Goal: Task Accomplishment & Management: Complete application form

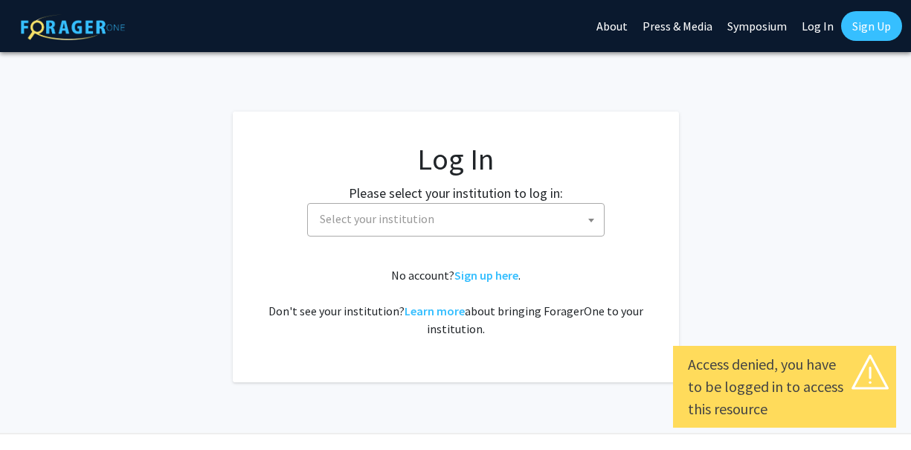
select select
click at [353, 220] on span "Select your institution" at bounding box center [377, 218] width 115 height 15
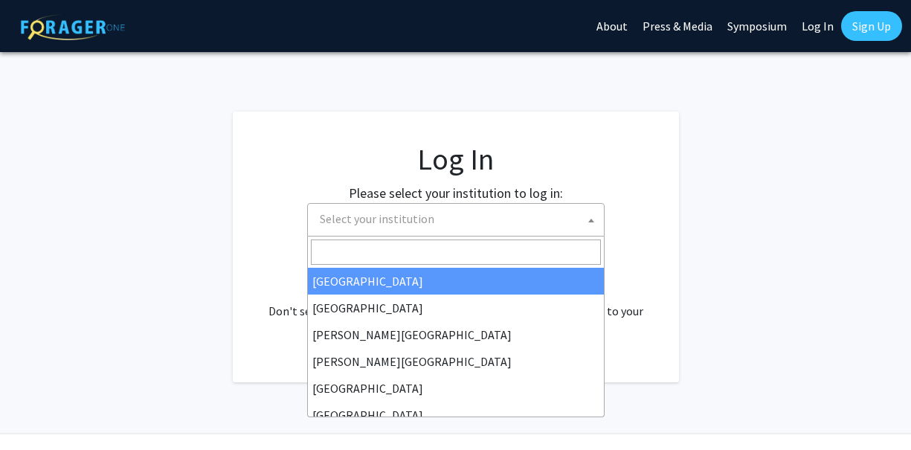
click at [850, 29] on link "Sign Up" at bounding box center [871, 26] width 61 height 30
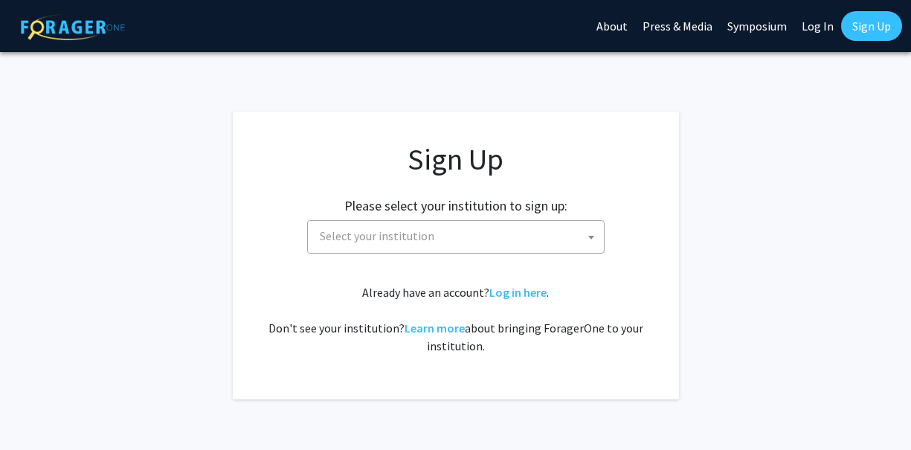
click at [435, 257] on div "Sign Up Please select your institution to sign up: Baylor University Brandeis U…" at bounding box center [456, 247] width 387 height 213
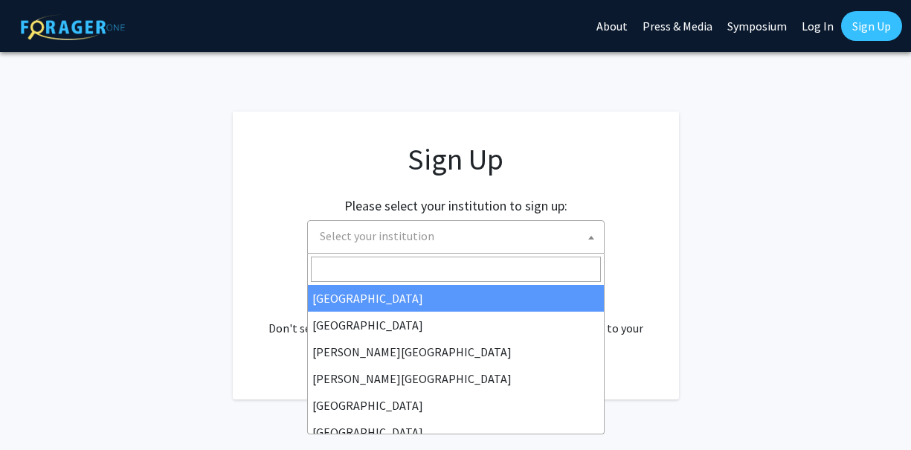
click at [435, 241] on span "Select your institution" at bounding box center [459, 236] width 290 height 30
type input "s"
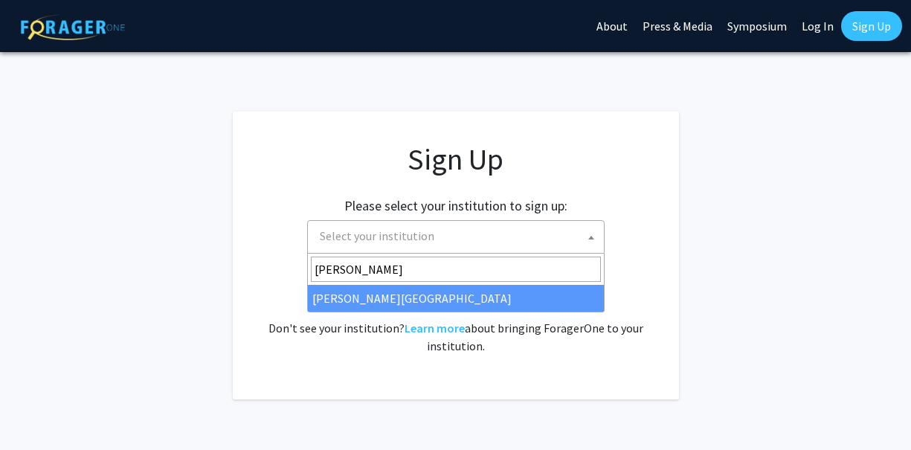
type input "jeffe"
select select "24"
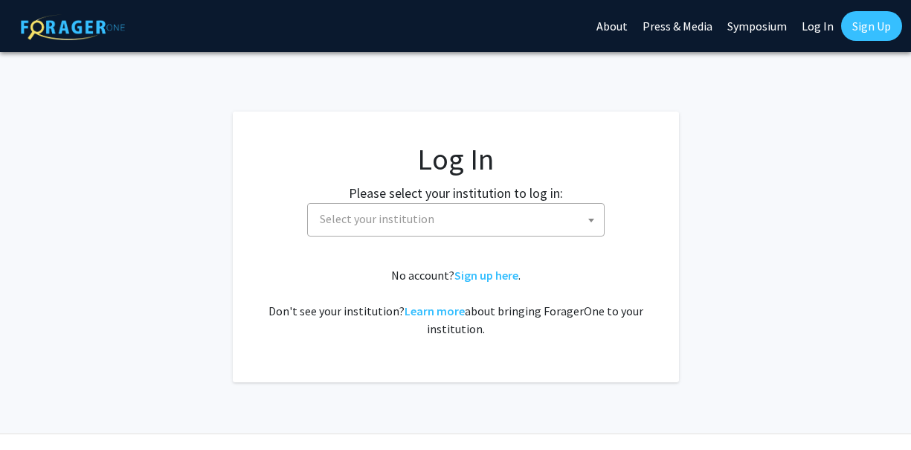
click at [824, 25] on link "Log In" at bounding box center [817, 26] width 47 height 52
select select "34"
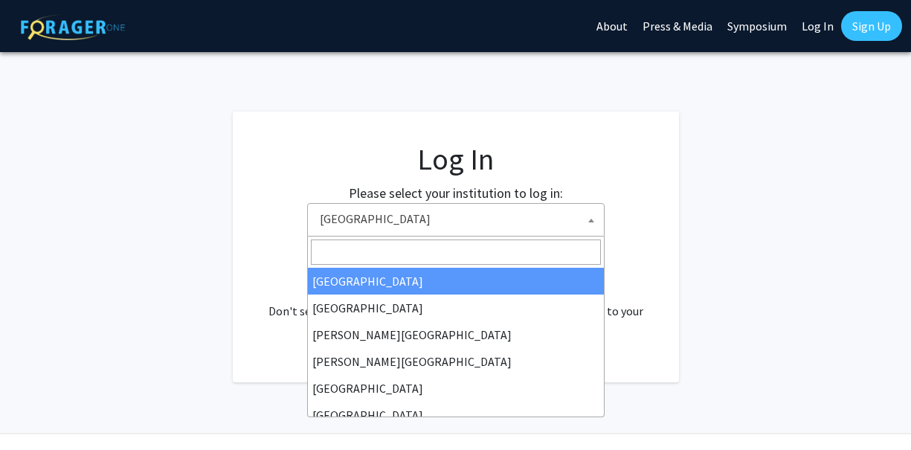
click at [400, 225] on span "Baylor University" at bounding box center [459, 219] width 290 height 30
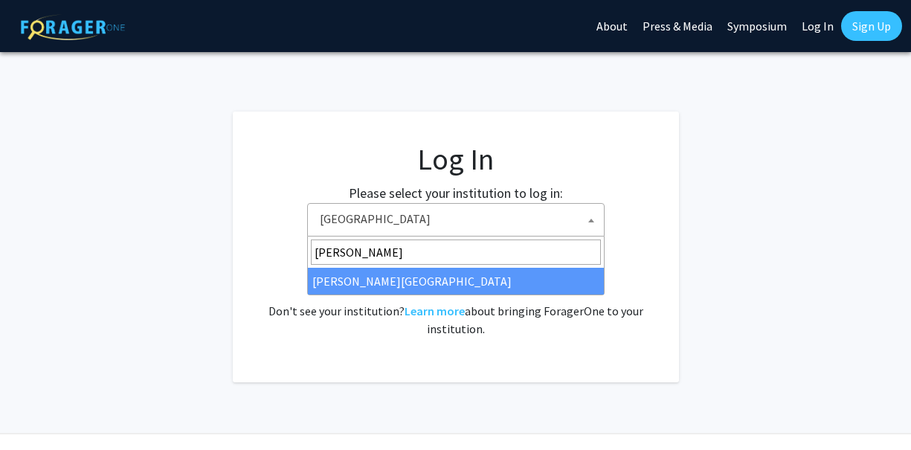
type input "thomas"
select select "24"
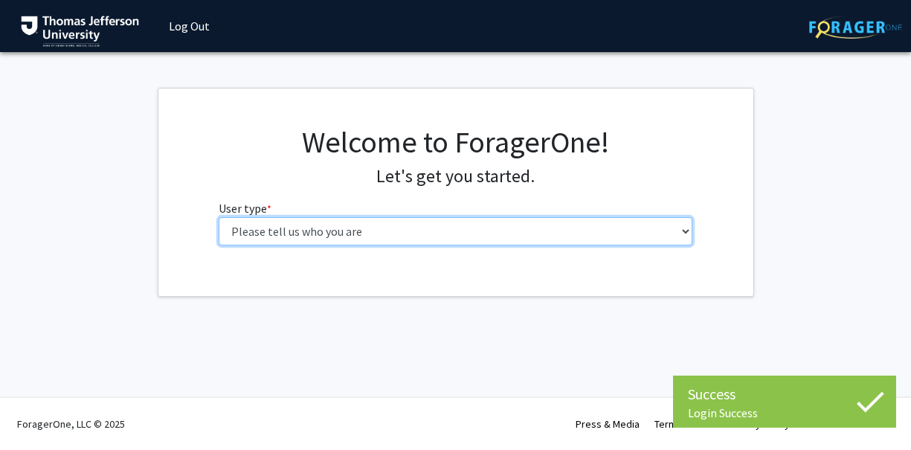
click at [310, 232] on select "Please tell us who you are Undergraduate Student Master's Student Doctoral Cand…" at bounding box center [456, 231] width 474 height 28
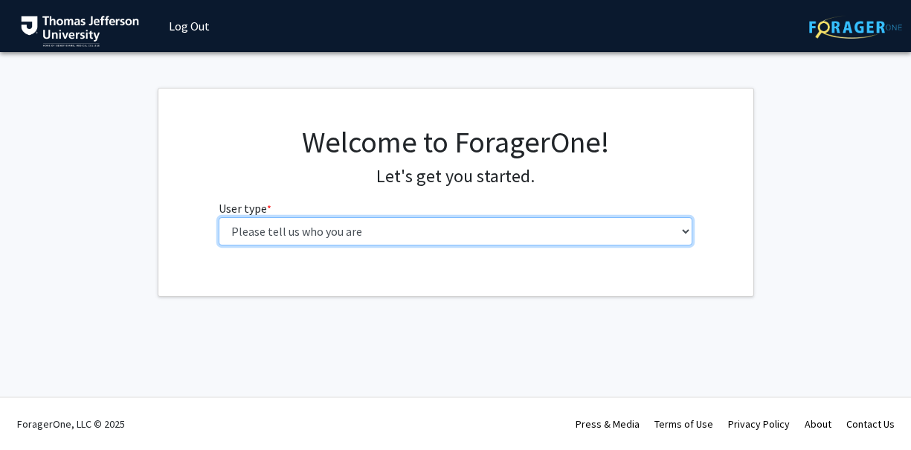
select select "3: doc"
click at [219, 217] on select "Please tell us who you are Undergraduate Student Master's Student Doctoral Cand…" at bounding box center [456, 231] width 474 height 28
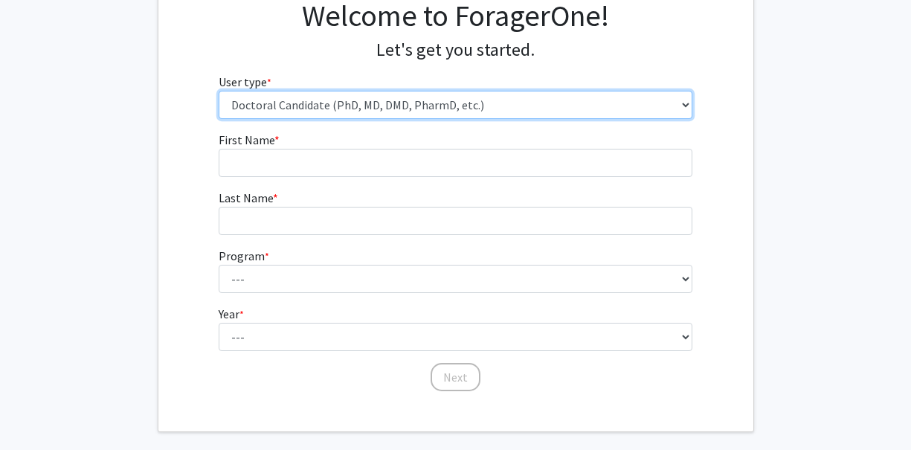
scroll to position [161, 0]
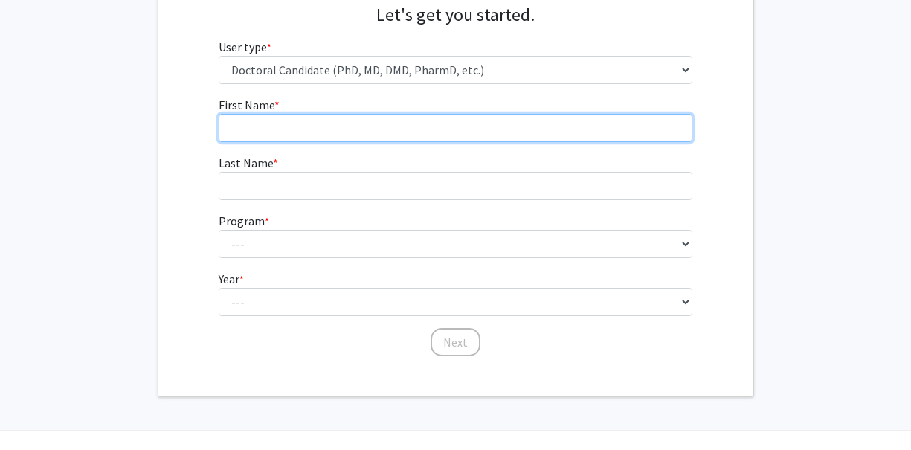
click at [381, 131] on input "First Name * required" at bounding box center [456, 128] width 474 height 28
type input "[PERSON_NAME]"
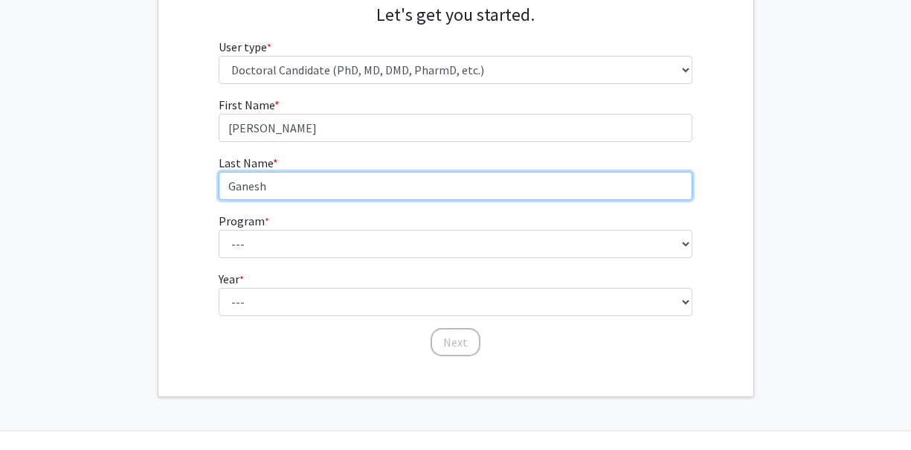
type input "Ganesh"
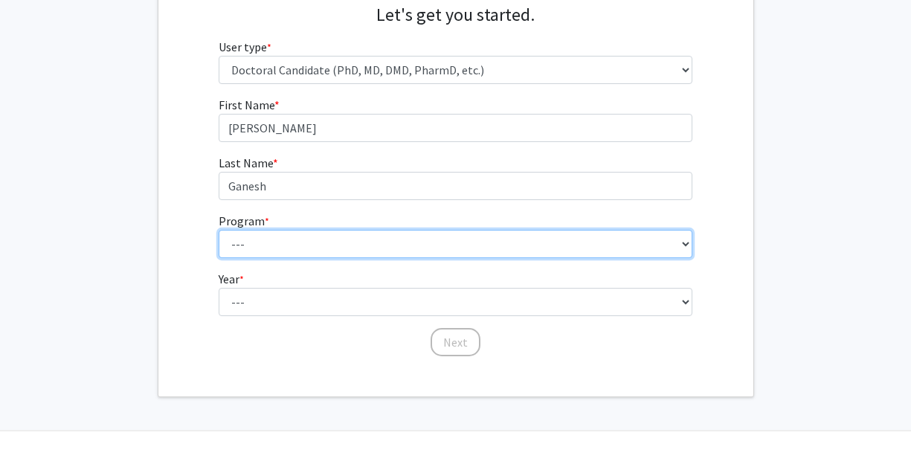
click at [355, 250] on select "--- Accelerated 3+3 BS in Health Sciences/Doctor of [MEDICAL_DATA] Accelerated …" at bounding box center [456, 244] width 474 height 28
select select "36: 777"
click at [219, 230] on select "--- Accelerated 3+3 BS in Health Sciences/Doctor of [MEDICAL_DATA] Accelerated …" at bounding box center [456, 244] width 474 height 28
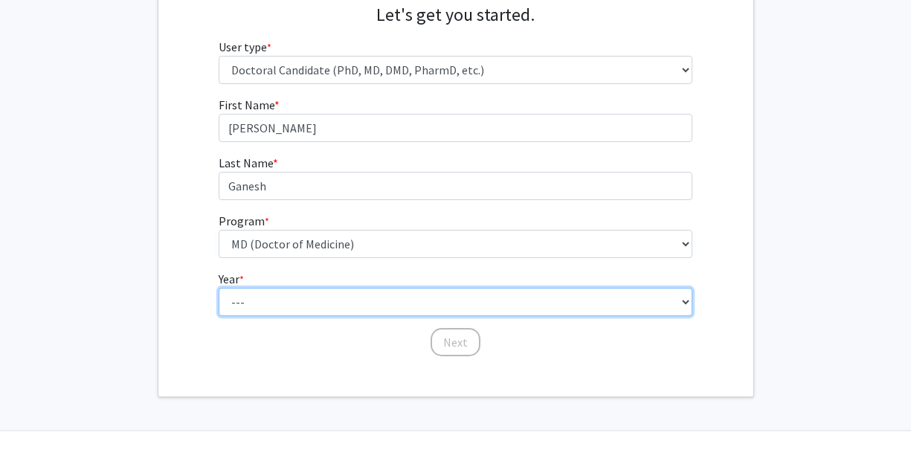
click at [334, 311] on select "--- First Year Second Year Third Year Fourth Year Fifth Year Sixth Year Seventh…" at bounding box center [456, 302] width 474 height 28
select select "1: first_year"
click at [219, 288] on select "--- First Year Second Year Third Year Fourth Year Fifth Year Sixth Year Seventh…" at bounding box center [456, 302] width 474 height 28
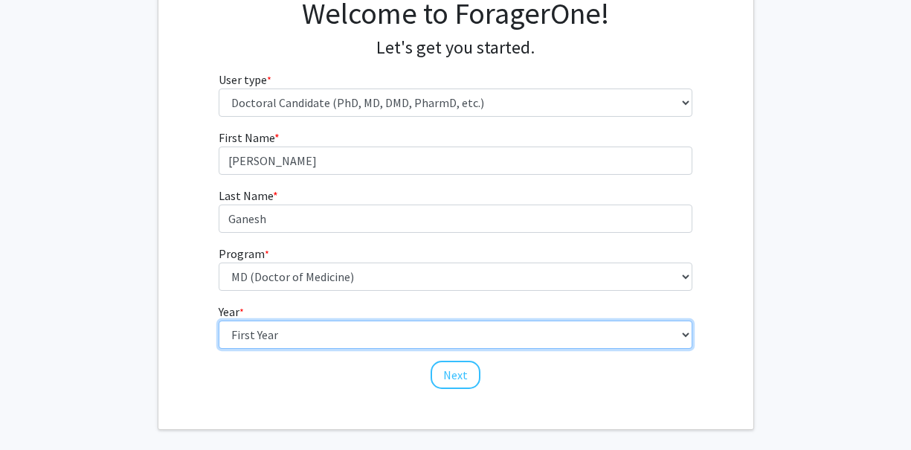
scroll to position [127, 0]
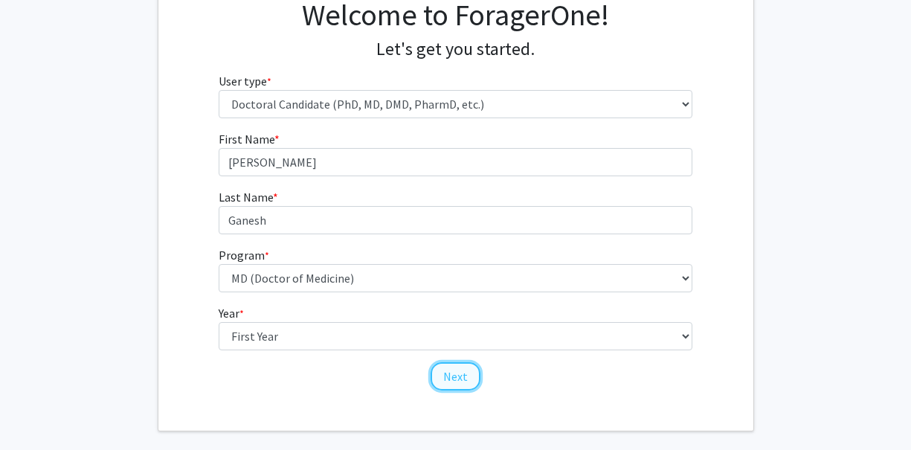
click at [451, 375] on button "Next" at bounding box center [456, 376] width 50 height 28
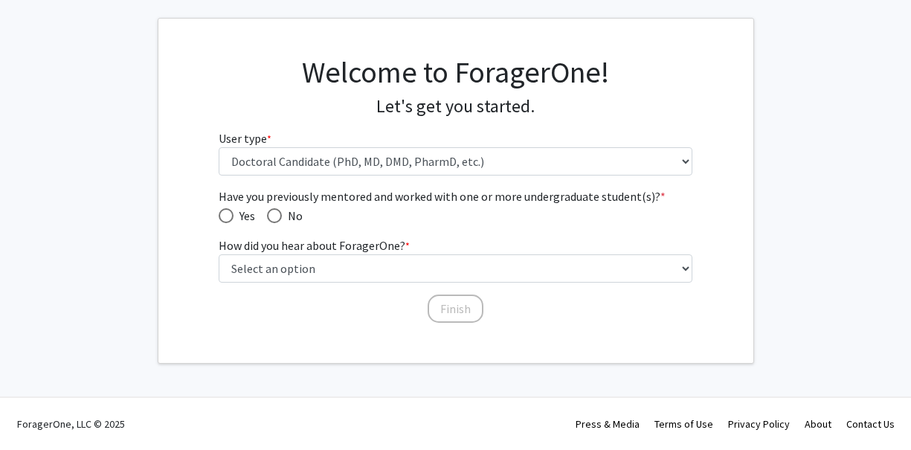
scroll to position [69, 0]
click at [276, 217] on span "Have you previously mentored and worked with one or more undergraduate student(…" at bounding box center [274, 216] width 15 height 15
click at [276, 217] on input "No" at bounding box center [274, 216] width 15 height 15
radio input "true"
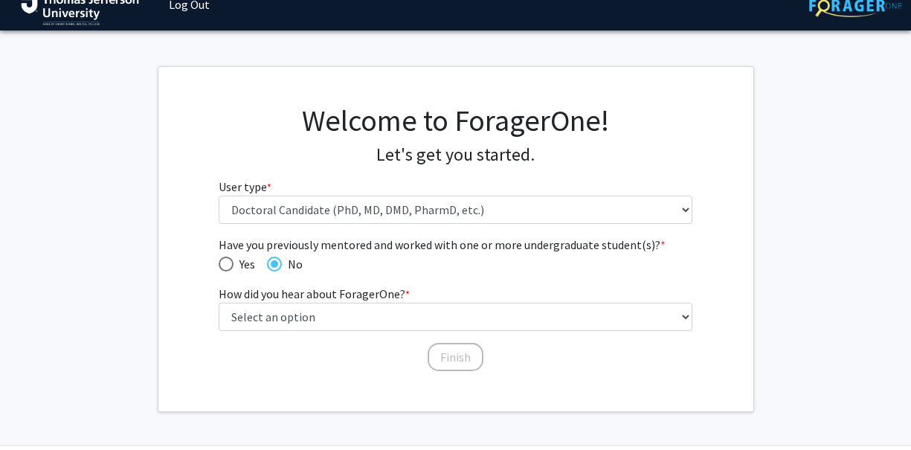
scroll to position [0, 0]
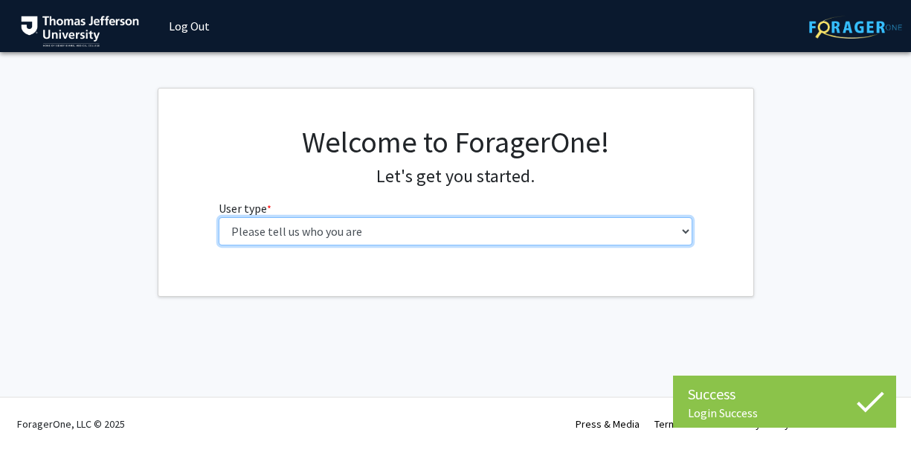
click at [429, 235] on select "Please tell us who you are Undergraduate Student Master's Student Doctoral Cand…" at bounding box center [456, 231] width 474 height 28
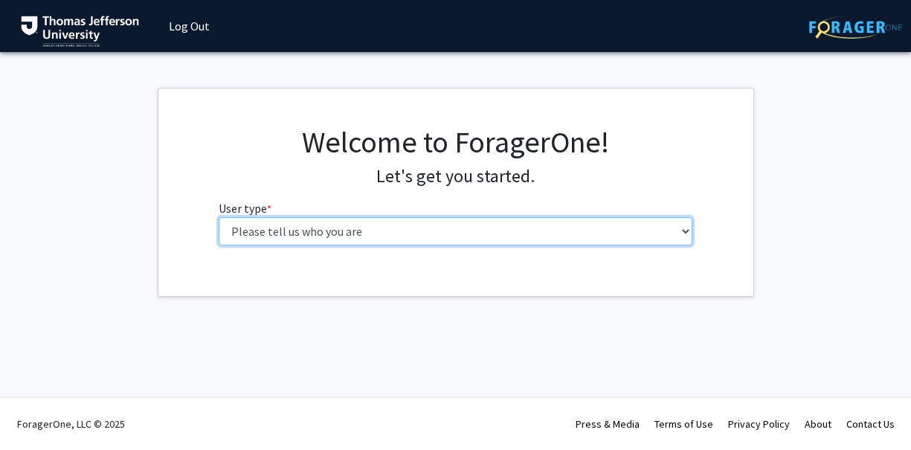
select select "3: doc"
click at [219, 217] on select "Please tell us who you are Undergraduate Student Master's Student Doctoral Cand…" at bounding box center [456, 231] width 474 height 28
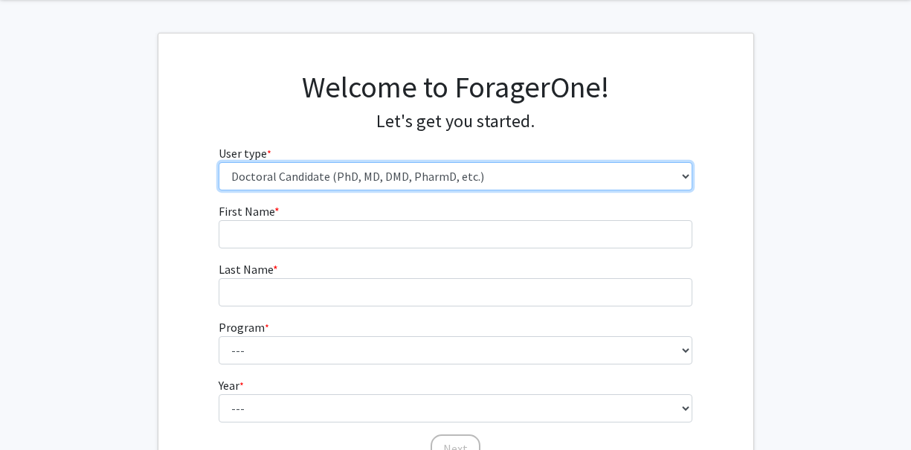
scroll to position [123, 0]
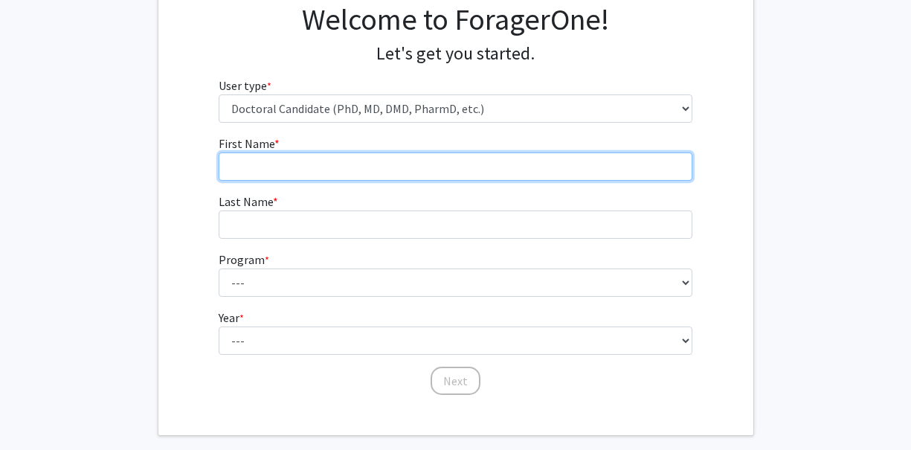
click at [457, 170] on input "First Name * required" at bounding box center [456, 166] width 474 height 28
type input "[PERSON_NAME]"
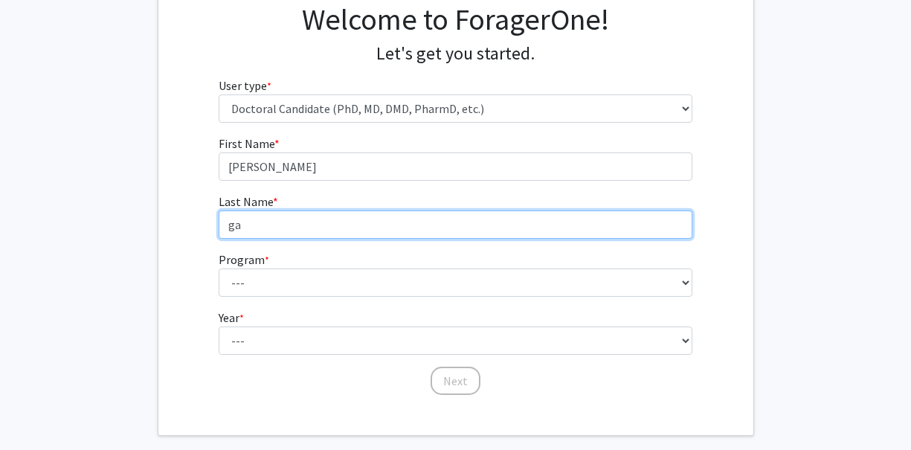
type input "g"
type input "Ganesh"
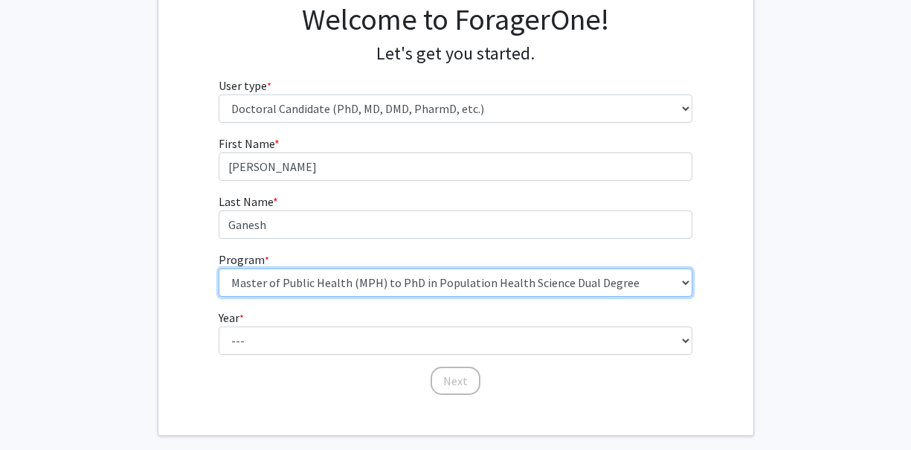
select select "35: 815"
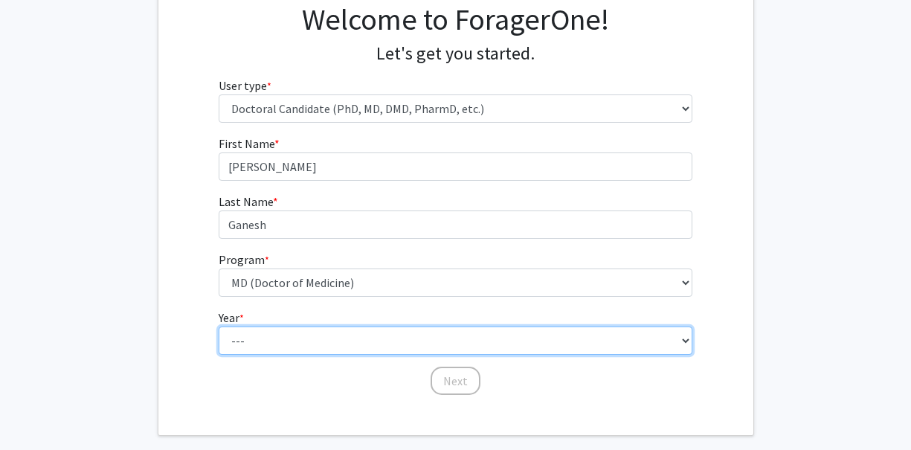
click at [385, 344] on select "--- First Year Second Year Third Year Fourth Year Fifth Year Sixth Year Seventh…" at bounding box center [456, 340] width 474 height 28
select select "1: first_year"
click at [219, 326] on select "--- First Year Second Year Third Year Fourth Year Fifth Year Sixth Year Seventh…" at bounding box center [456, 340] width 474 height 28
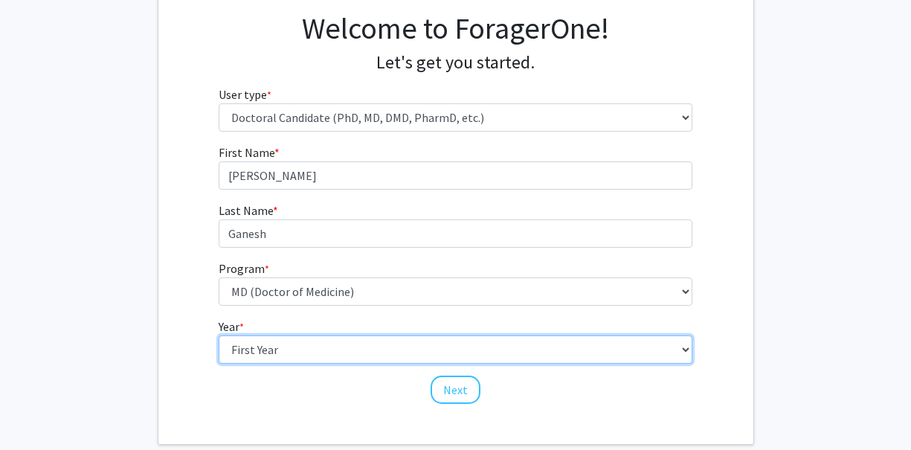
scroll to position [117, 0]
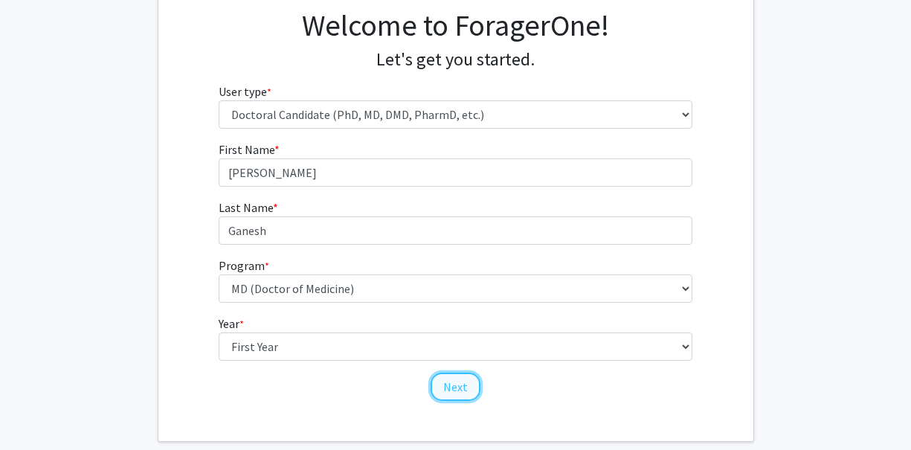
click at [454, 380] on button "Next" at bounding box center [456, 387] width 50 height 28
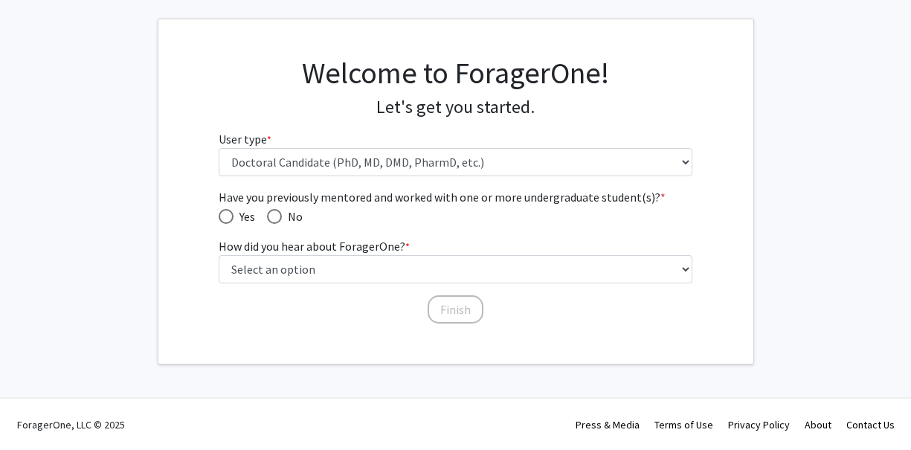
click at [273, 218] on span "Have you previously mentored and worked with one or more undergraduate student(…" at bounding box center [274, 216] width 15 height 15
click at [273, 218] on input "No" at bounding box center [274, 216] width 15 height 15
radio input "true"
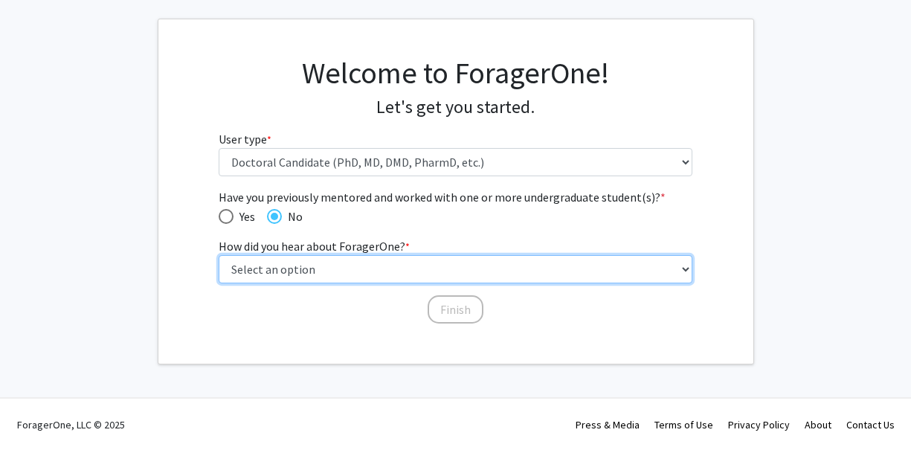
click at [286, 268] on select "Select an option Peer/student recommendation Faculty/staff recommendation Unive…" at bounding box center [456, 269] width 474 height 28
select select "5: other"
click at [219, 255] on select "Select an option Peer/student recommendation Faculty/staff recommendation Unive…" at bounding box center [456, 269] width 474 height 28
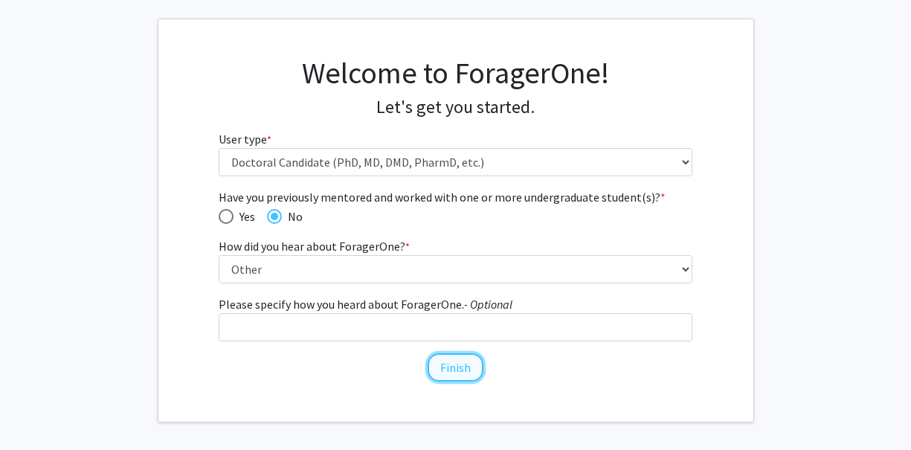
click at [445, 365] on button "Finish" at bounding box center [456, 367] width 56 height 28
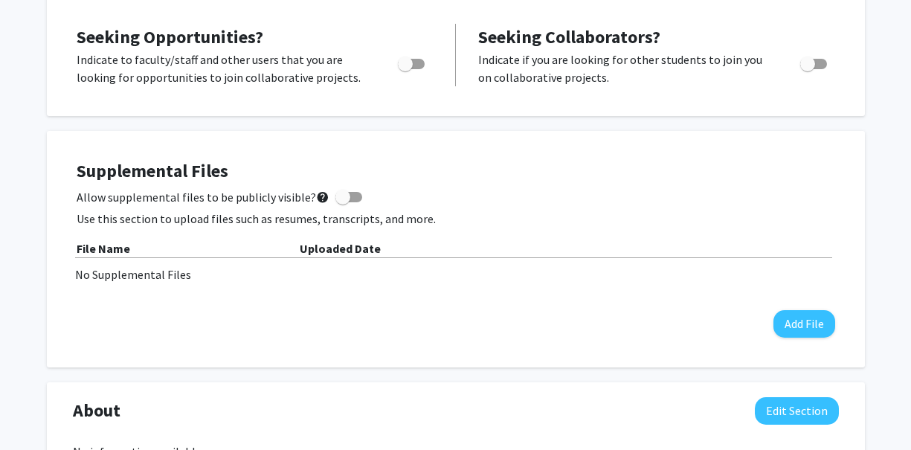
scroll to position [106, 0]
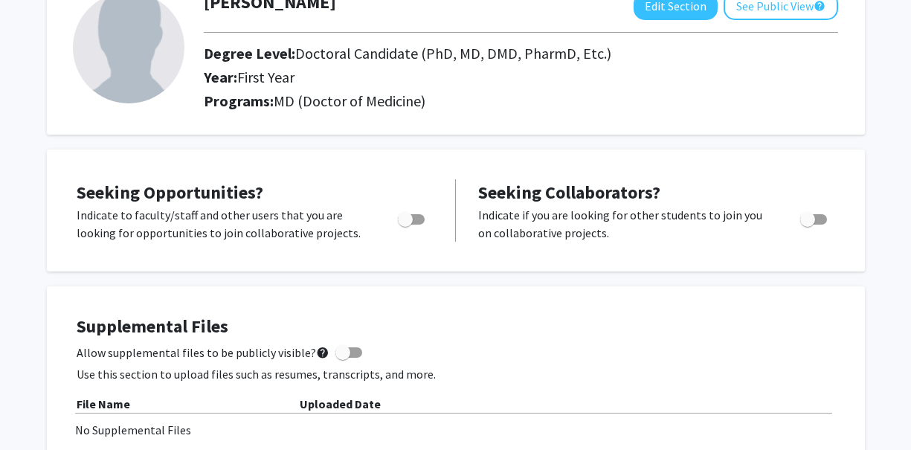
click at [415, 219] on span "Toggle" at bounding box center [411, 219] width 27 height 10
click at [405, 225] on input "Are you actively seeking opportunities?" at bounding box center [405, 225] width 1 height 1
checkbox input "true"
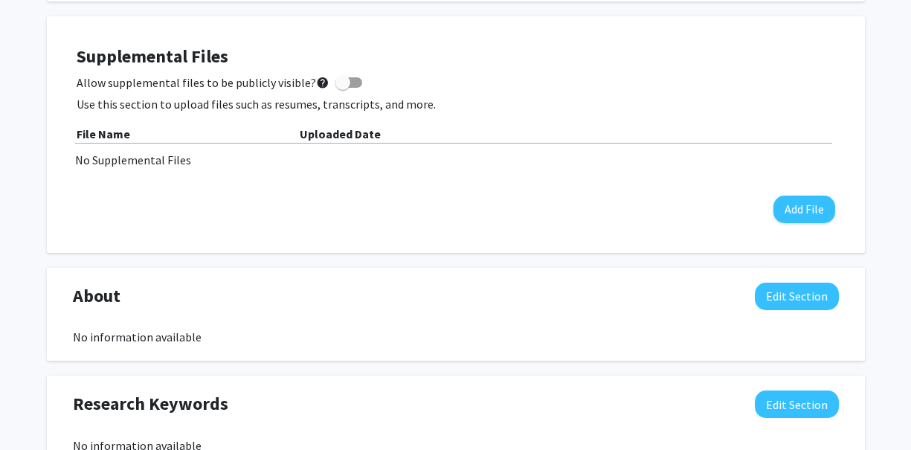
scroll to position [0, 0]
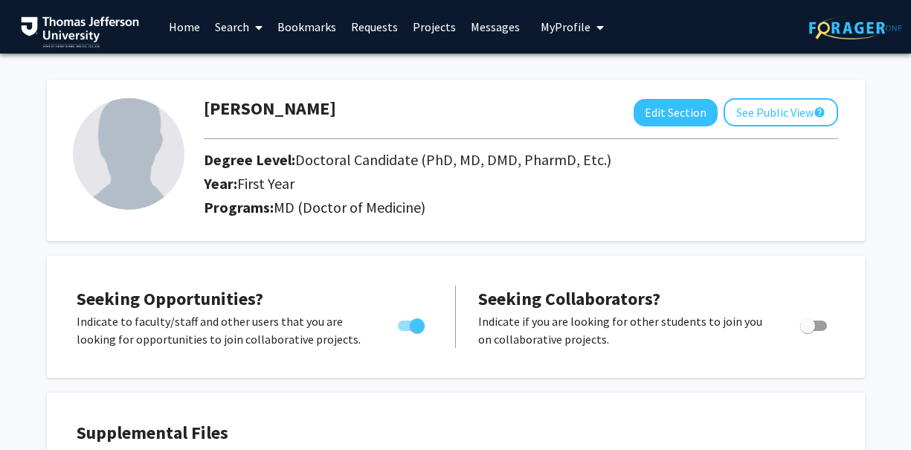
click at [255, 25] on span at bounding box center [255, 27] width 13 height 52
click at [261, 65] on span "Faculty/Staff" at bounding box center [261, 69] width 109 height 30
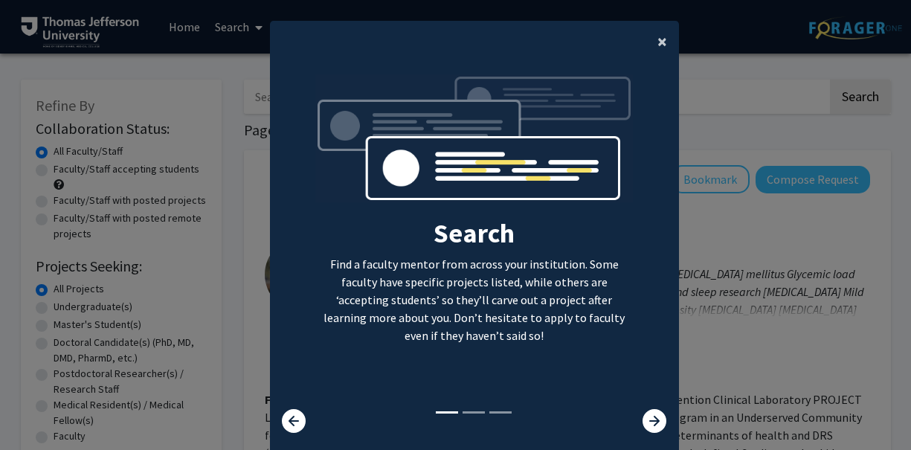
click at [660, 43] on span "×" at bounding box center [662, 41] width 10 height 23
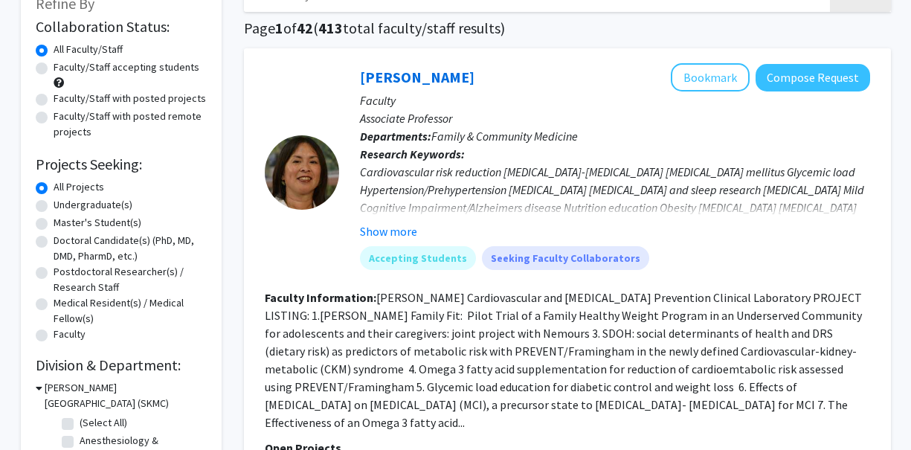
scroll to position [103, 0]
click at [54, 244] on label "Doctoral Candidate(s) (PhD, MD, DMD, PharmD, etc.)" at bounding box center [130, 247] width 153 height 31
click at [54, 242] on input "Doctoral Candidate(s) (PhD, MD, DMD, PharmD, etc.)" at bounding box center [59, 237] width 10 height 10
radio input "true"
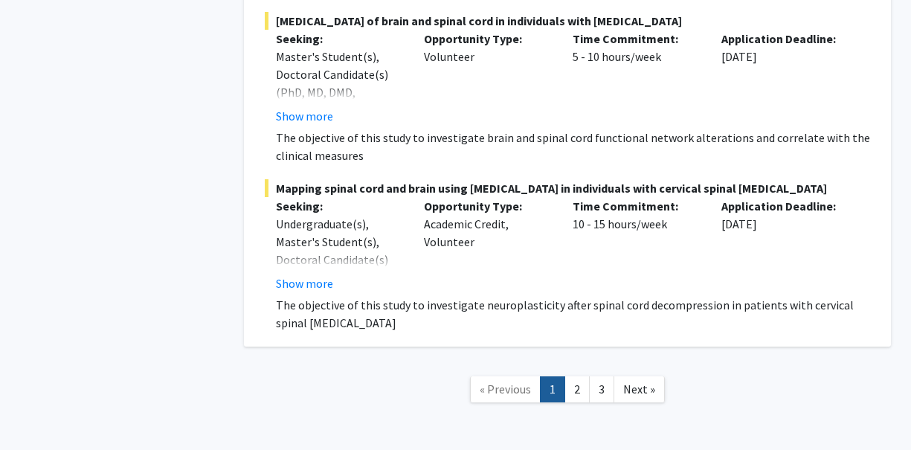
scroll to position [11273, 0]
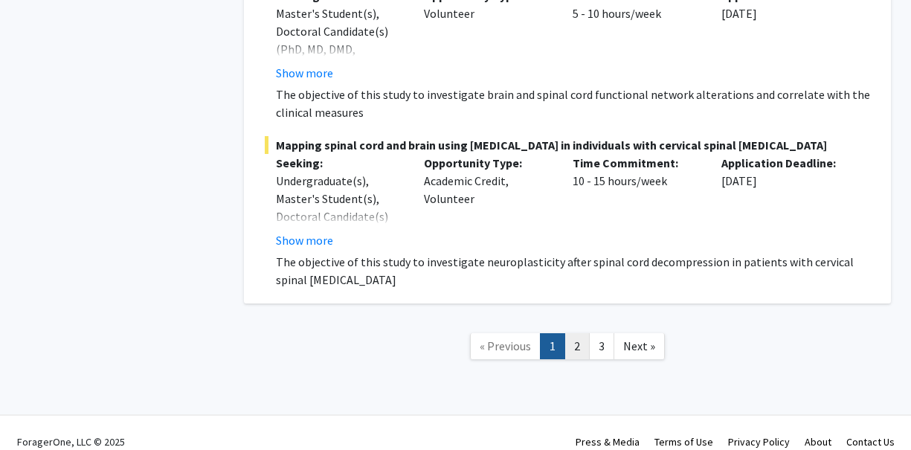
click at [570, 334] on link "2" at bounding box center [576, 346] width 25 height 26
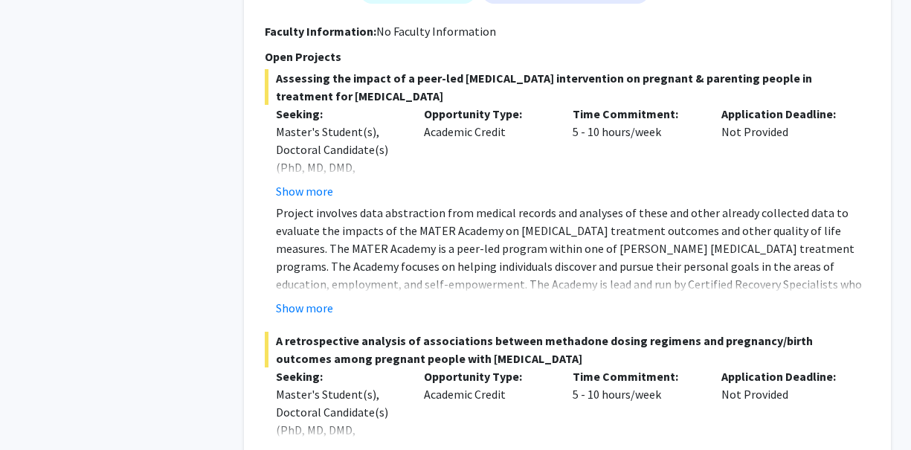
scroll to position [5980, 0]
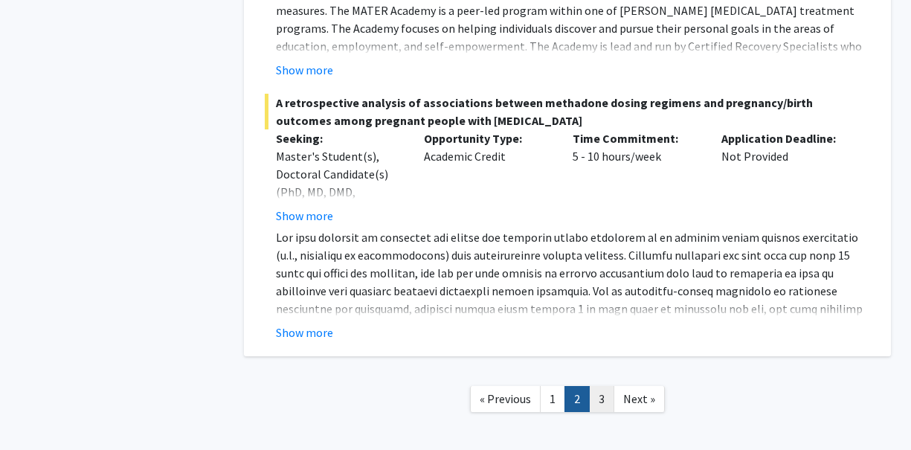
click at [603, 386] on link "3" at bounding box center [601, 399] width 25 height 26
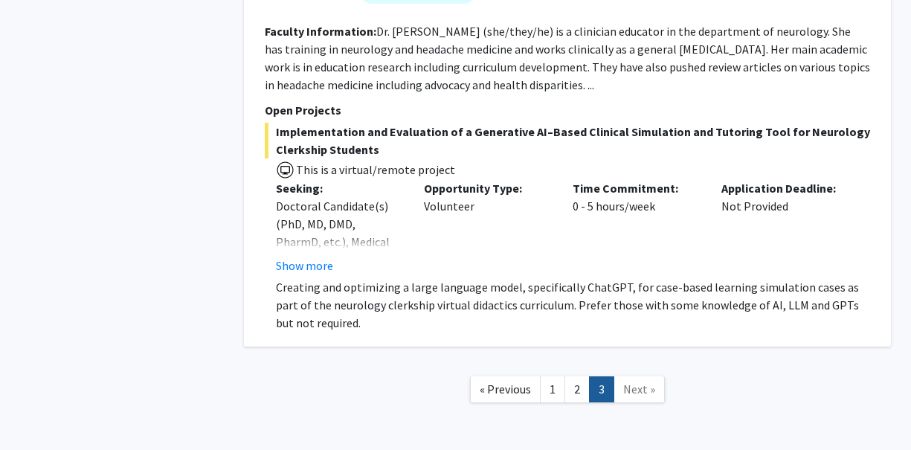
scroll to position [1699, 0]
